Goal: Task Accomplishment & Management: Complete application form

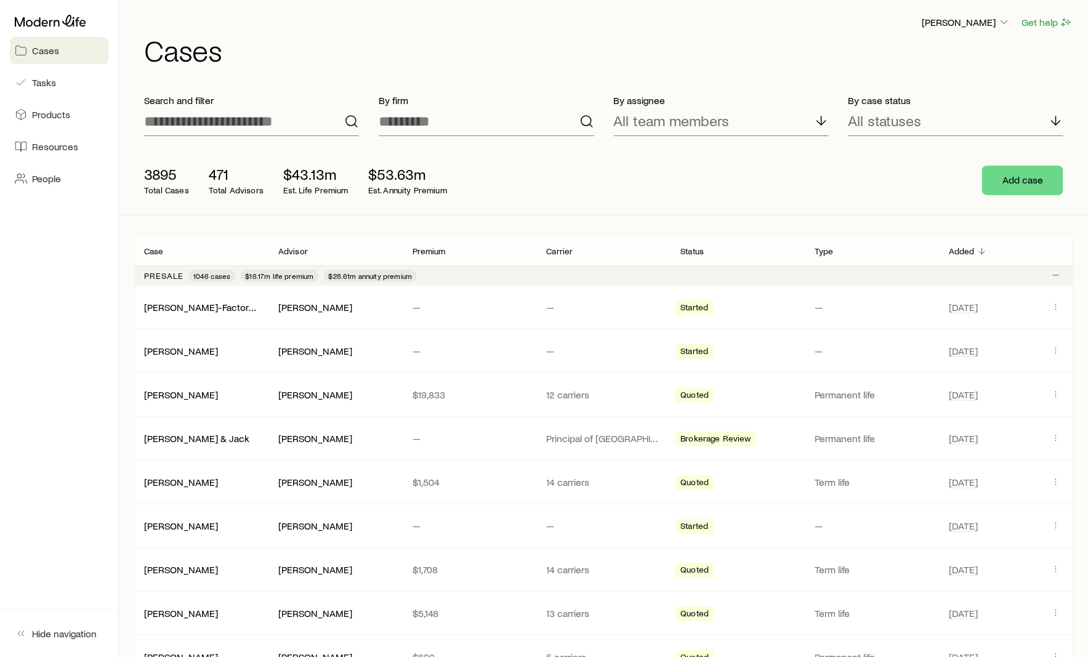
click at [36, 160] on div "Cases Tasks Products Resources People" at bounding box center [59, 101] width 118 height 202
click at [34, 185] on link "People" at bounding box center [59, 178] width 99 height 27
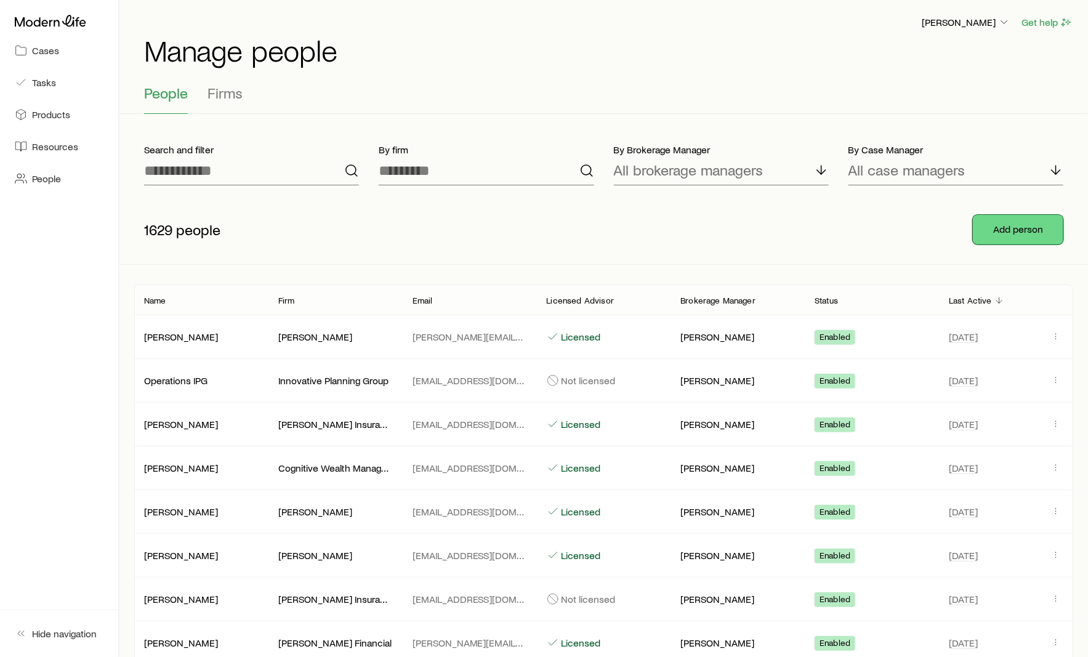
click at [1023, 224] on button "Add person" at bounding box center [1018, 230] width 91 height 30
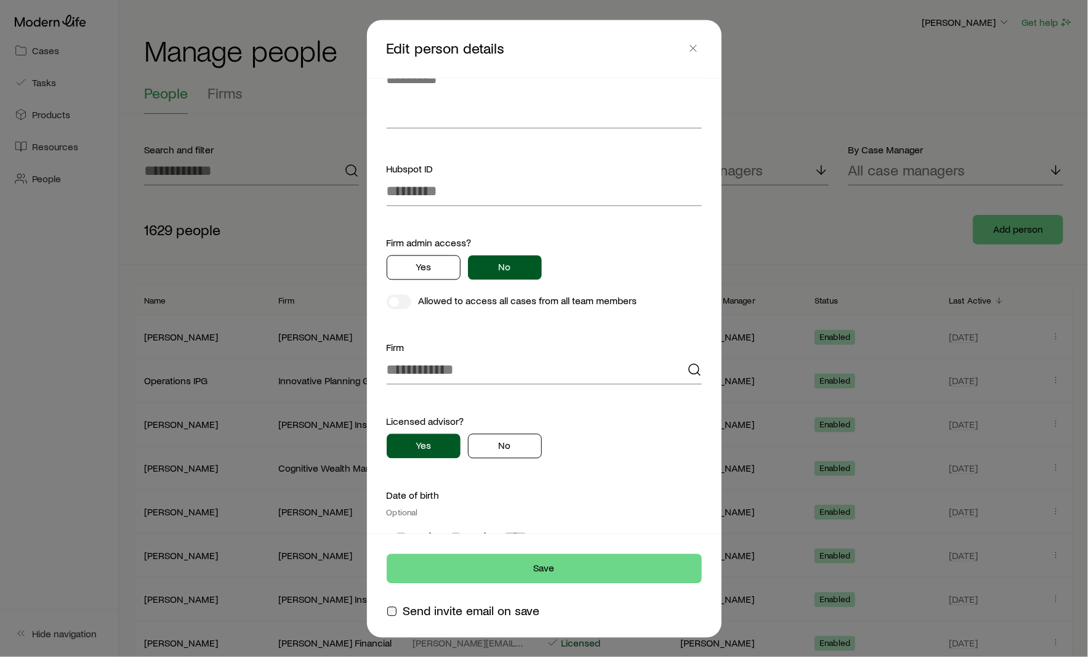
scroll to position [616, 0]
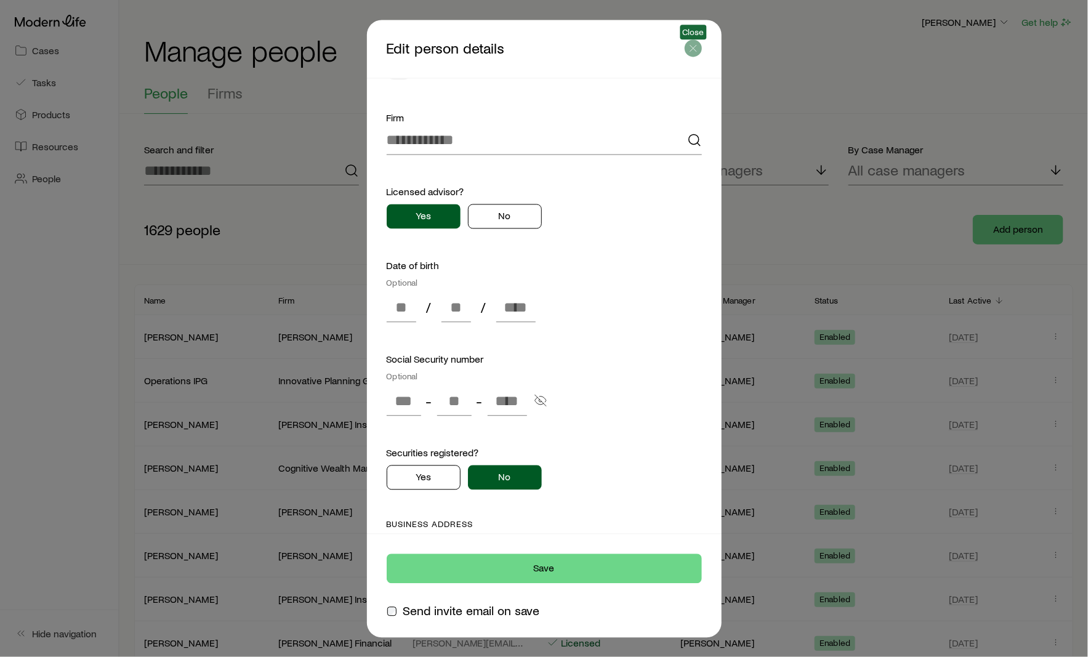
click at [692, 54] on icon "button" at bounding box center [693, 48] width 12 height 12
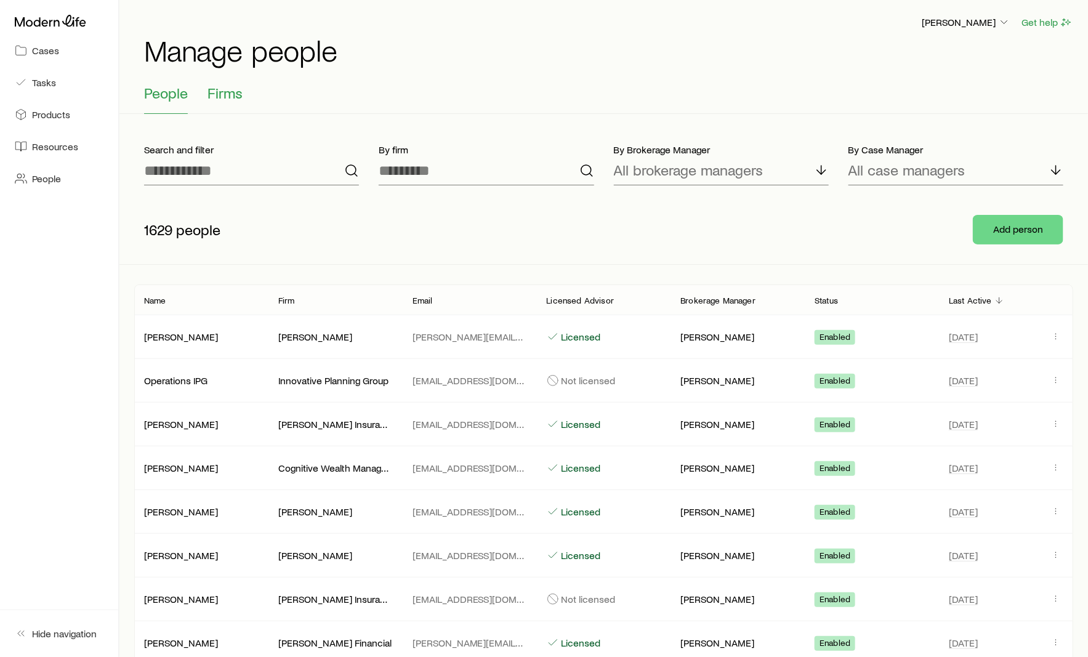
click at [228, 101] on button "Firms" at bounding box center [225, 99] width 35 height 30
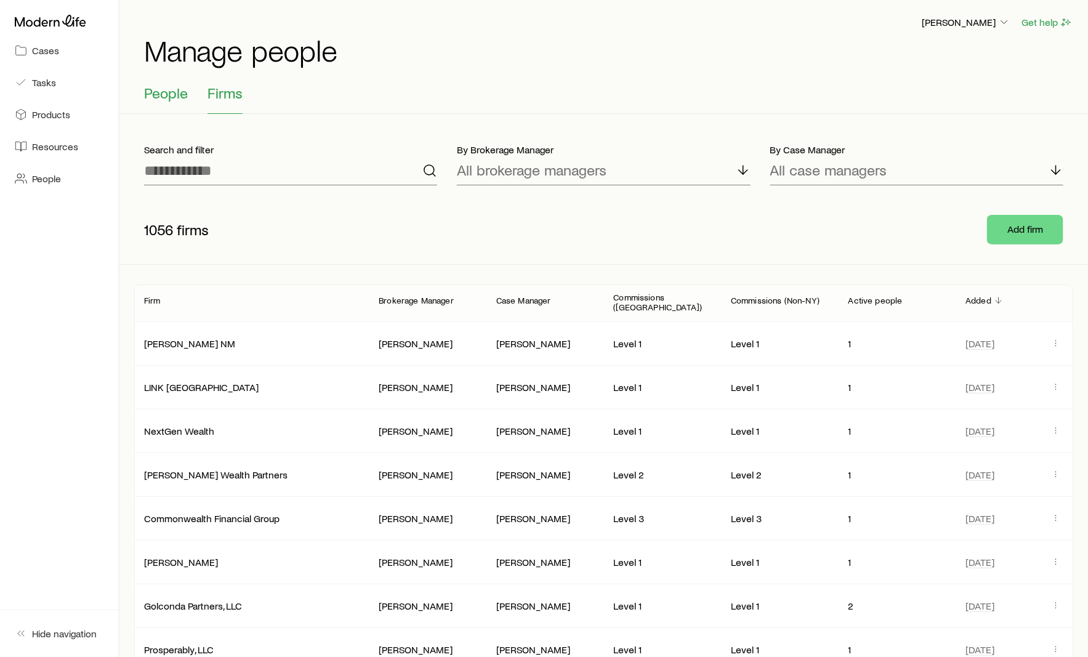
click at [156, 110] on button "People" at bounding box center [166, 99] width 44 height 30
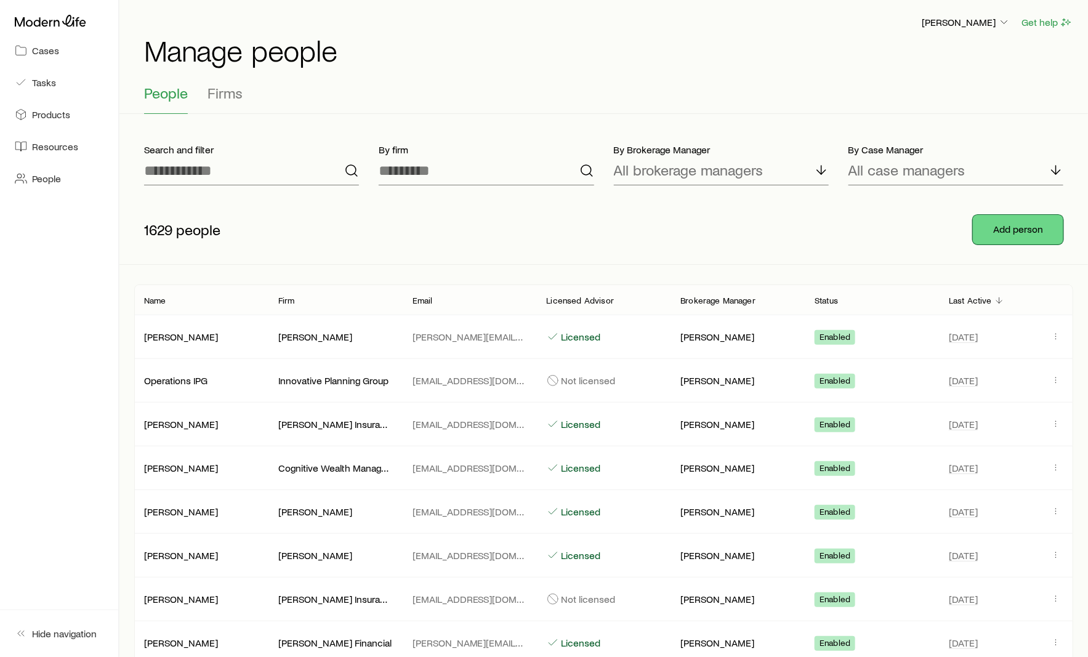
click at [1025, 230] on button "Add person" at bounding box center [1018, 230] width 91 height 30
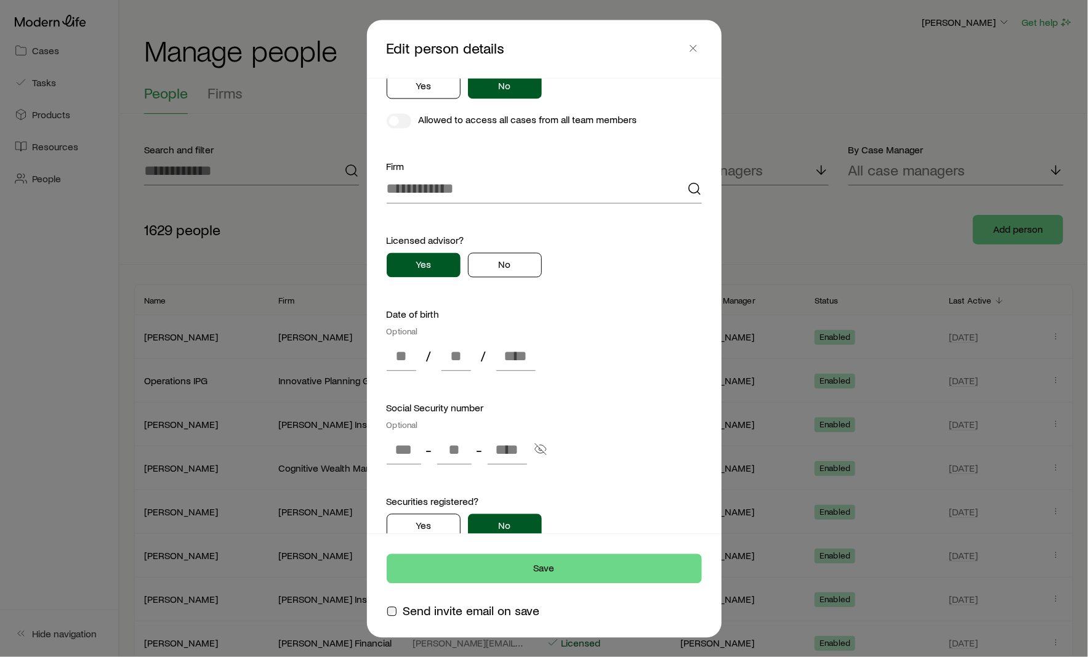
scroll to position [485, 0]
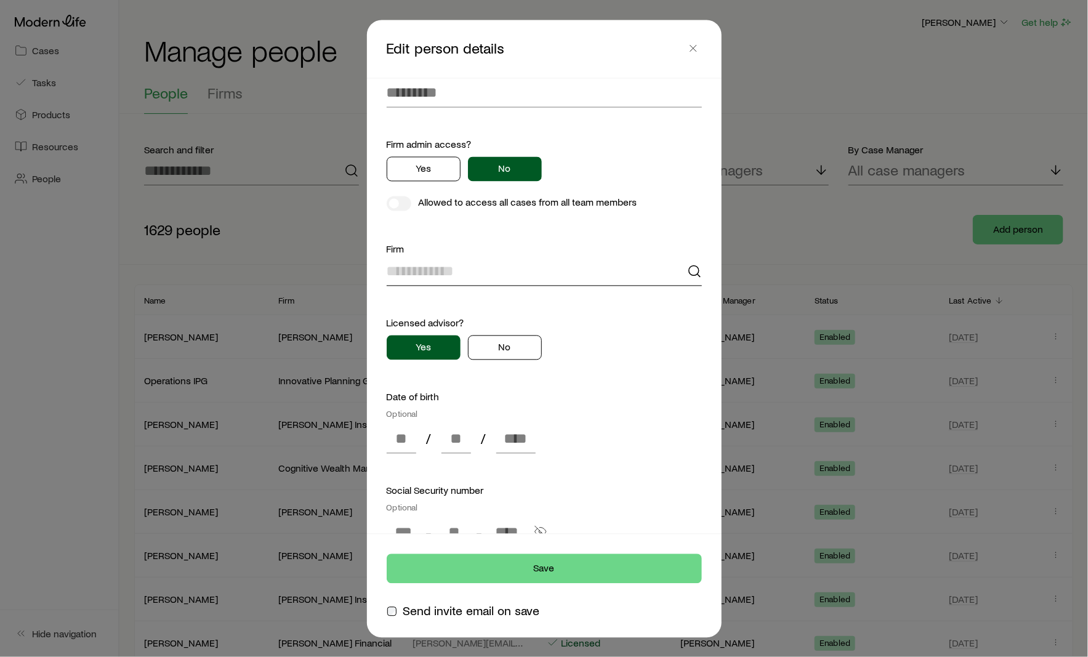
click at [550, 272] on input at bounding box center [544, 272] width 315 height 30
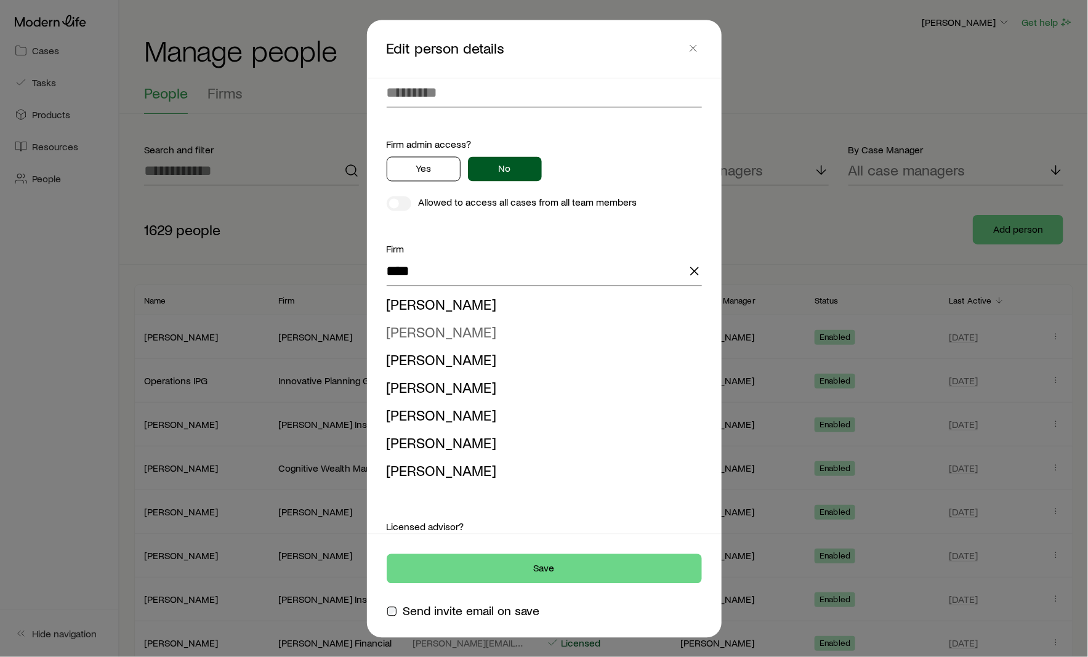
click at [511, 326] on li "[PERSON_NAME]" at bounding box center [541, 333] width 308 height 28
type input "**********"
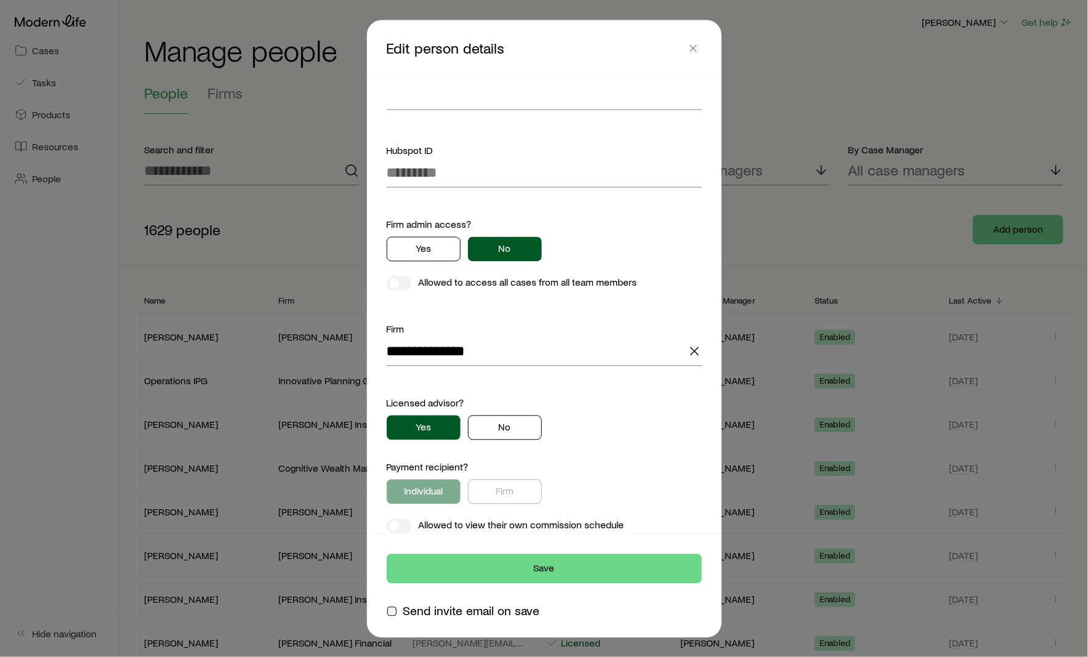
scroll to position [420, 0]
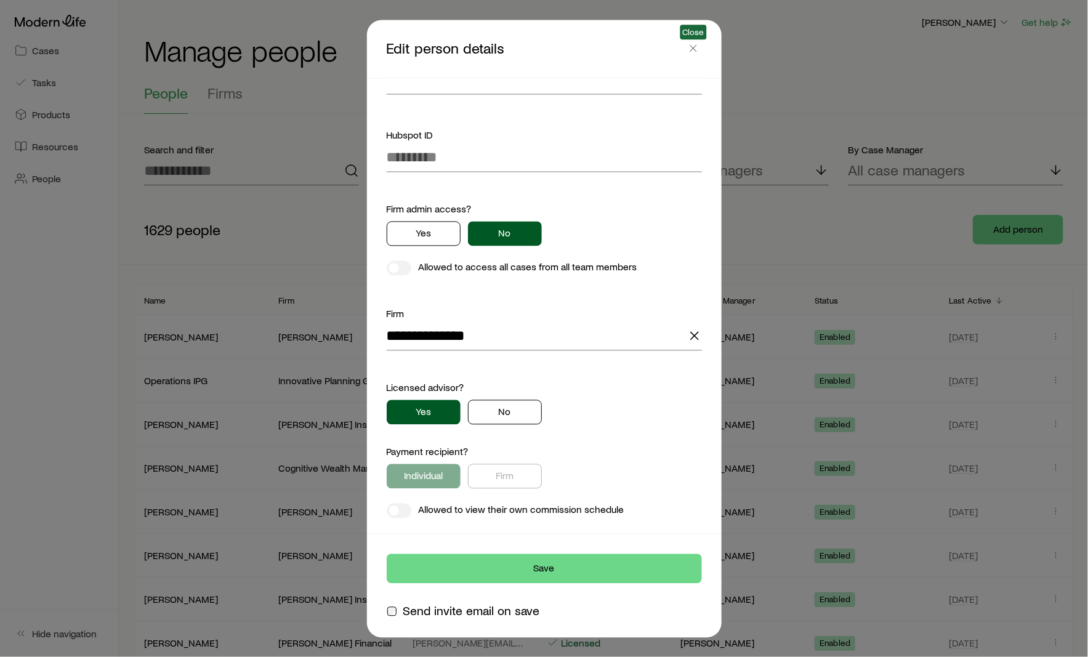
click at [702, 47] on header "Edit person details Close" at bounding box center [544, 49] width 355 height 58
click at [693, 48] on line "button" at bounding box center [693, 48] width 6 height 6
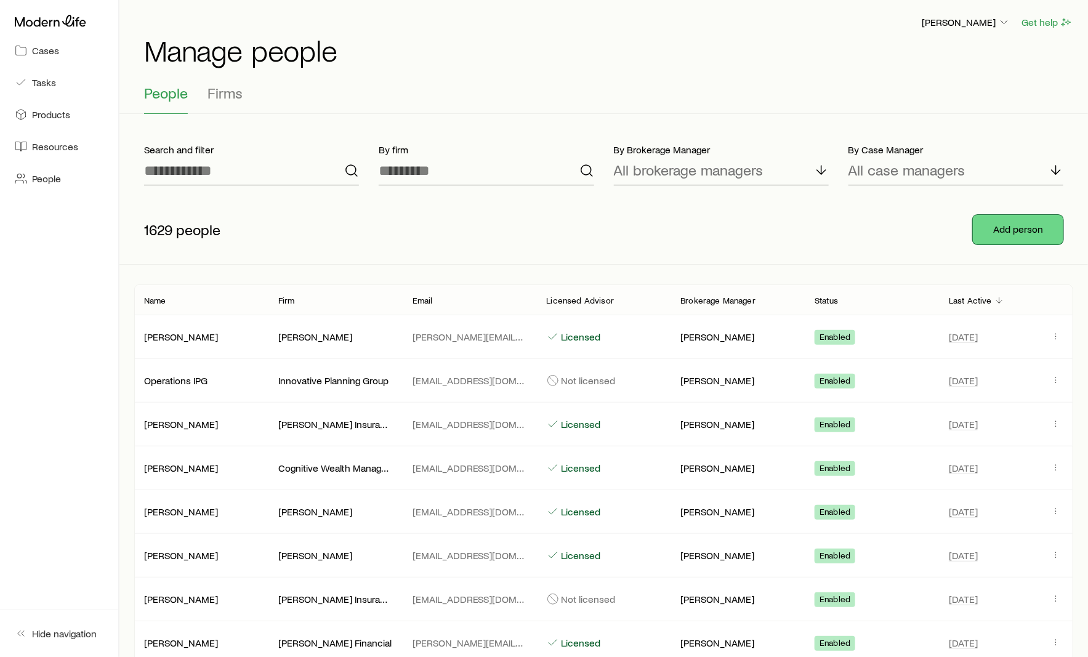
click at [1019, 232] on button "Add person" at bounding box center [1018, 230] width 91 height 30
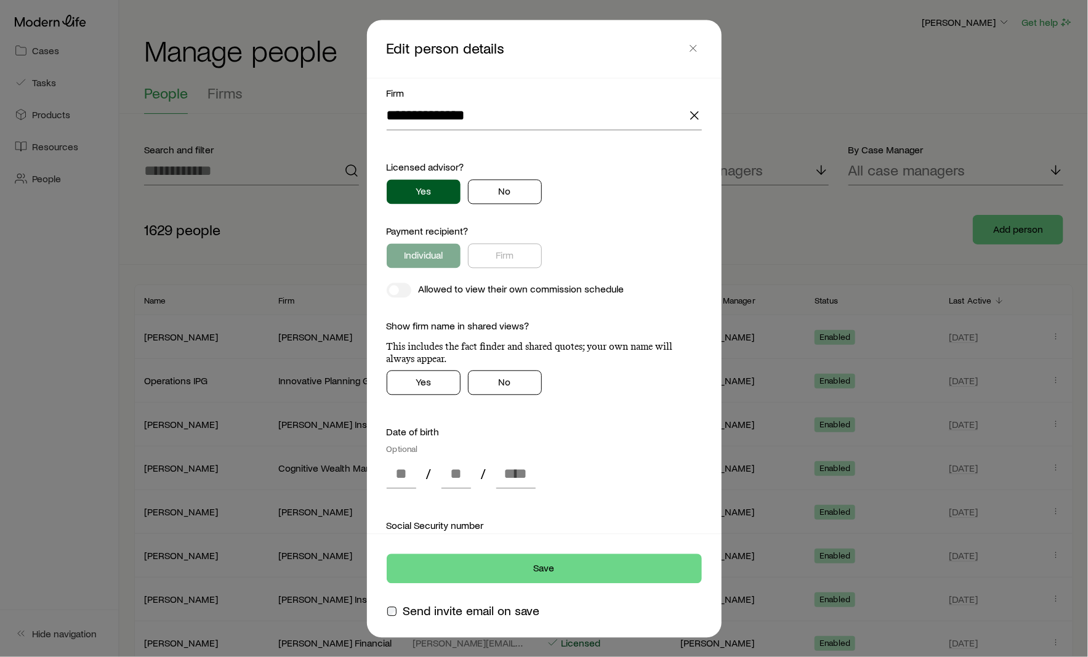
scroll to position [469, 0]
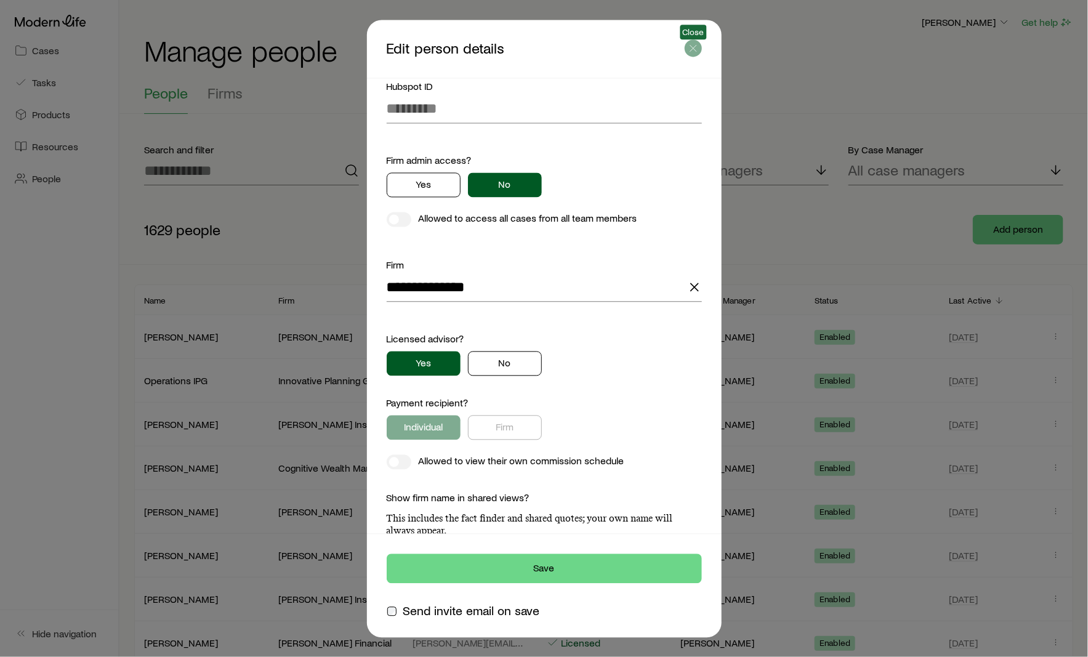
click at [690, 47] on icon "button" at bounding box center [693, 48] width 12 height 12
